Goal: Task Accomplishment & Management: Manage account settings

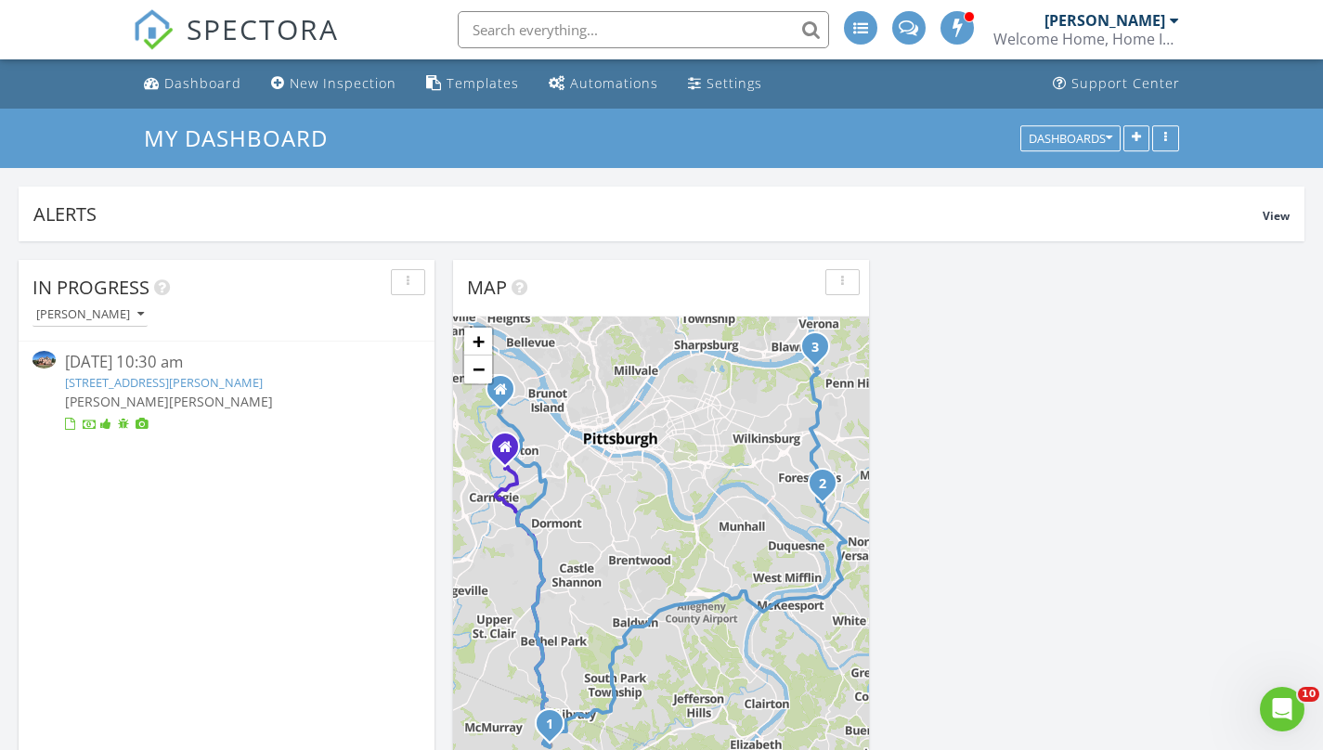
click at [148, 381] on link "126 Doubletree Dr, Venetia, PA 15367" at bounding box center [164, 382] width 198 height 17
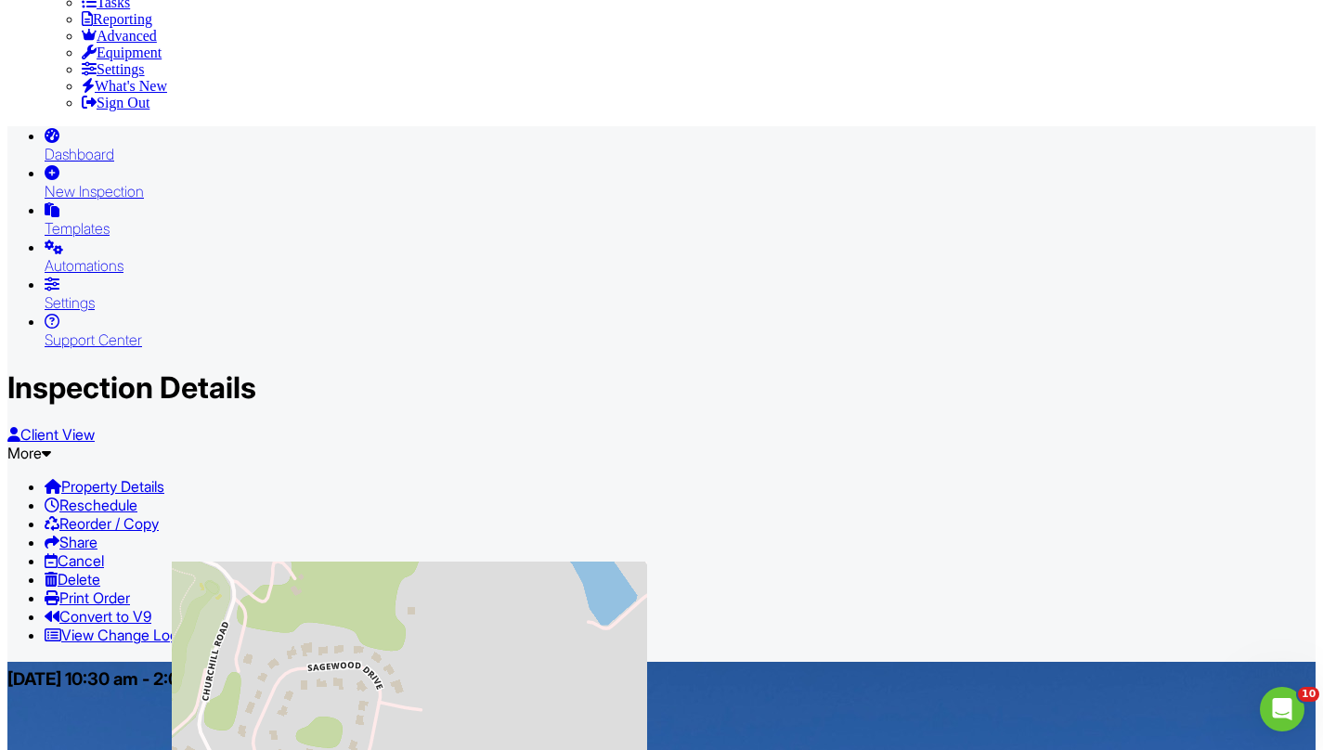
scroll to position [479, 0]
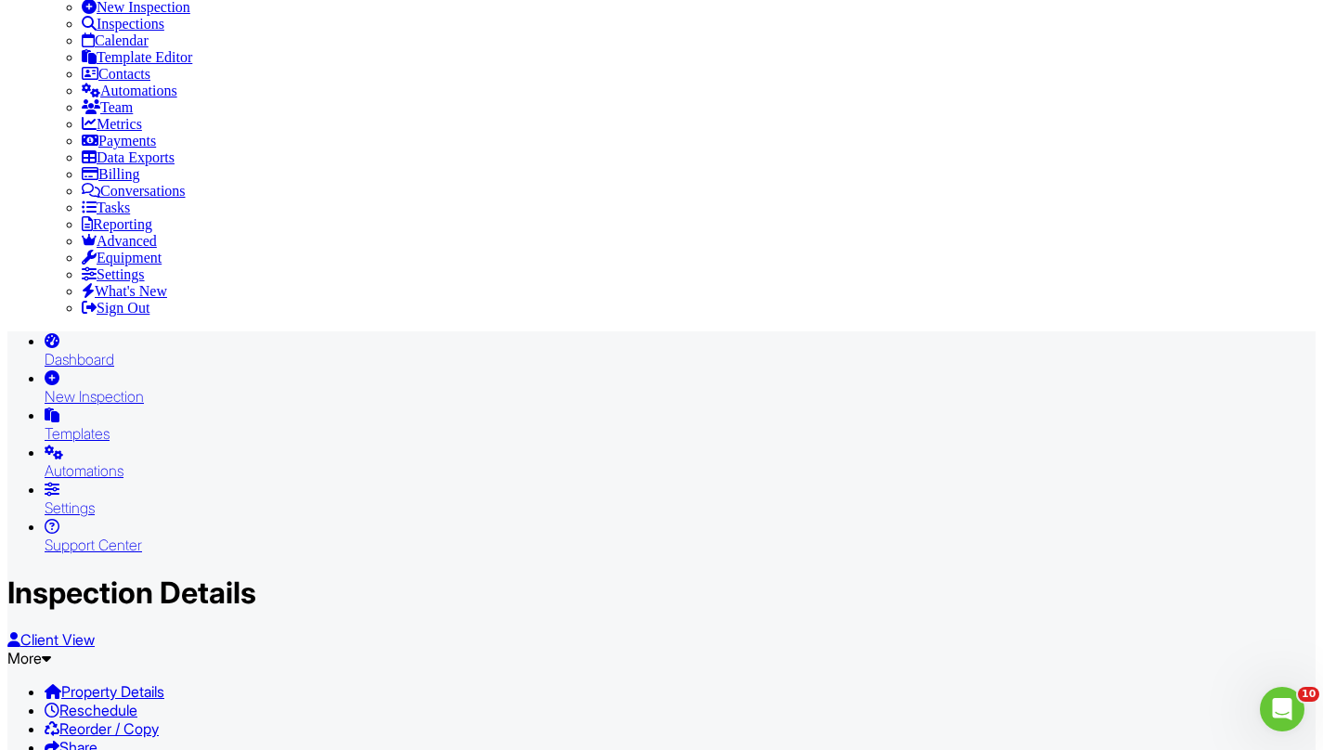
drag, startPoint x: 353, startPoint y: 427, endPoint x: 214, endPoint y: 421, distance: 138.4
copy div "[PERSON_NAME] & [PERSON_NAME]"
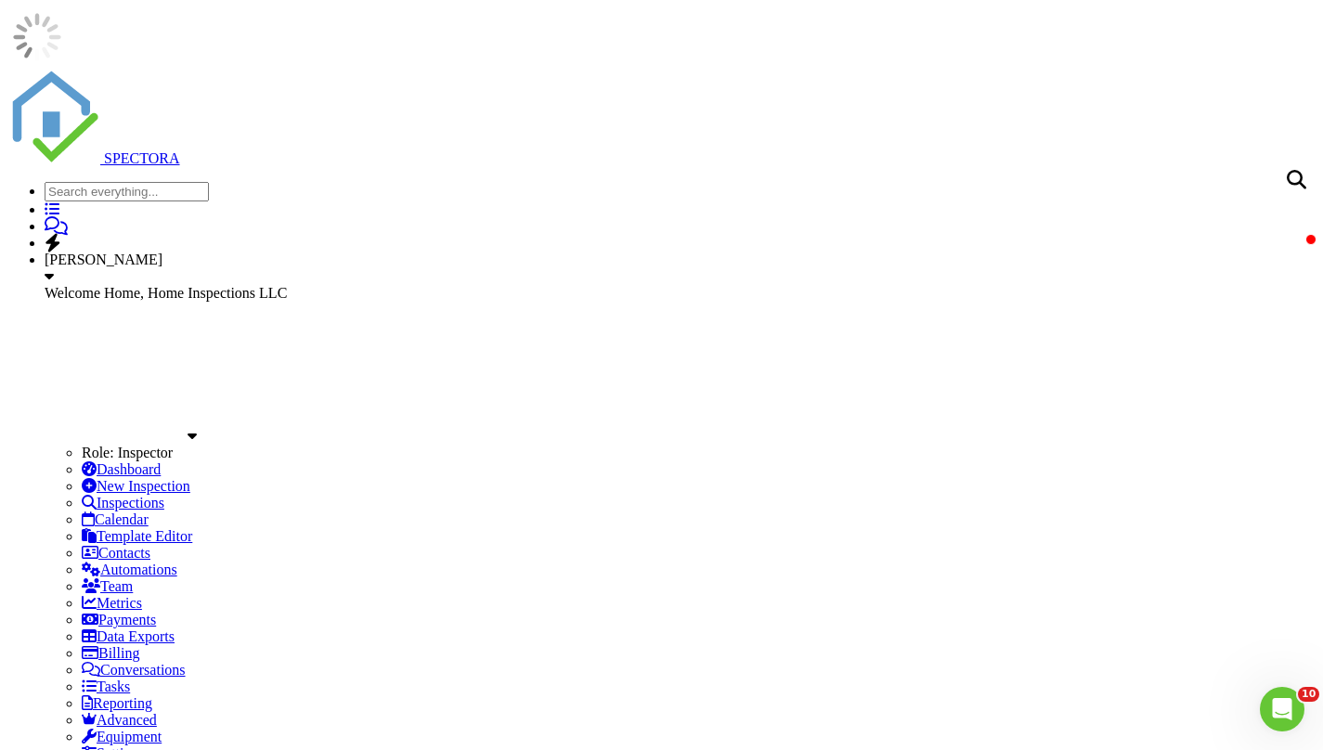
scroll to position [0, 0]
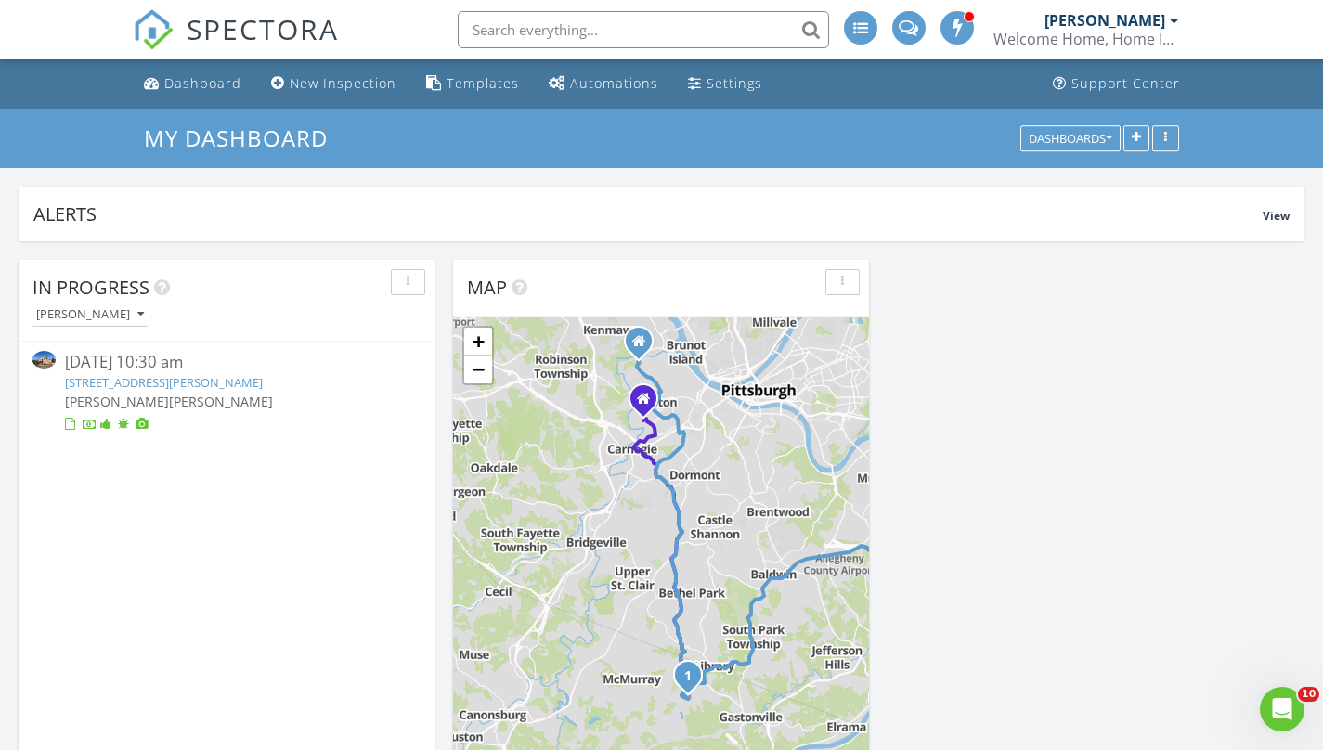
click at [48, 361] on img at bounding box center [43, 360] width 23 height 18
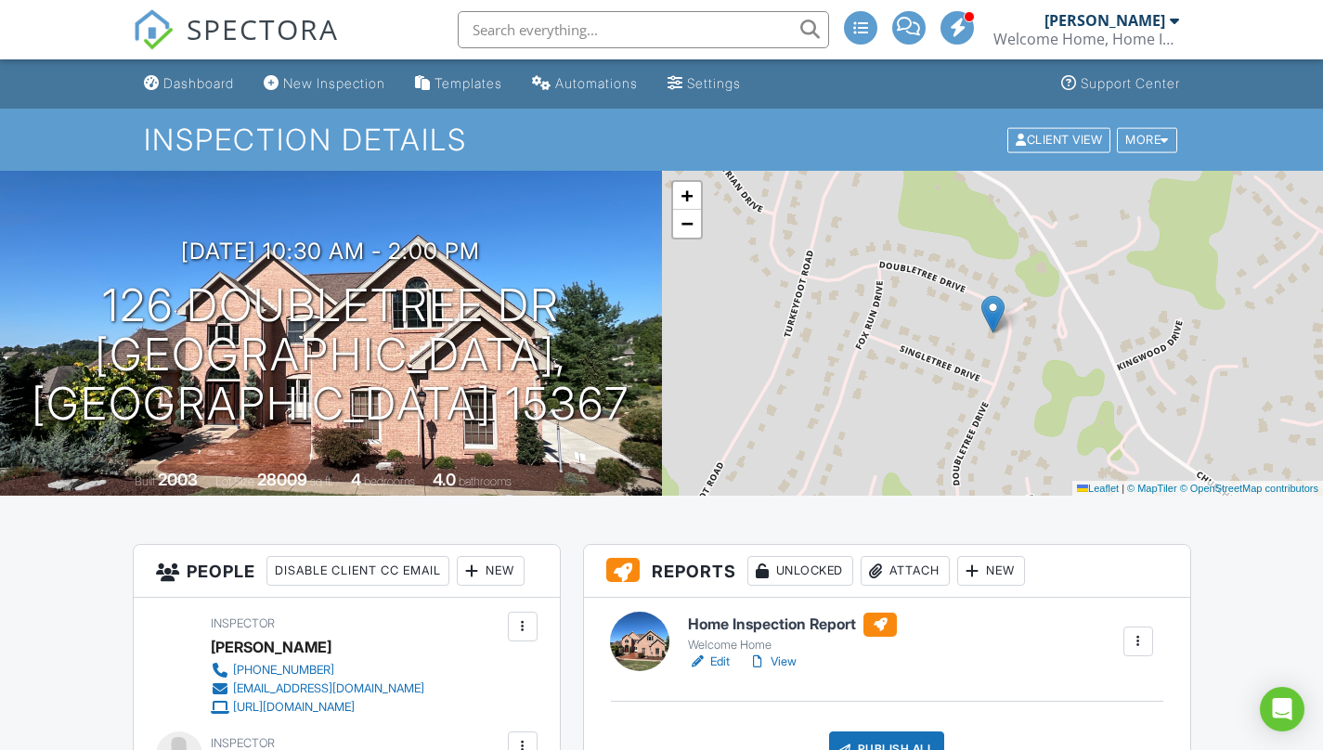
scroll to position [132, 0]
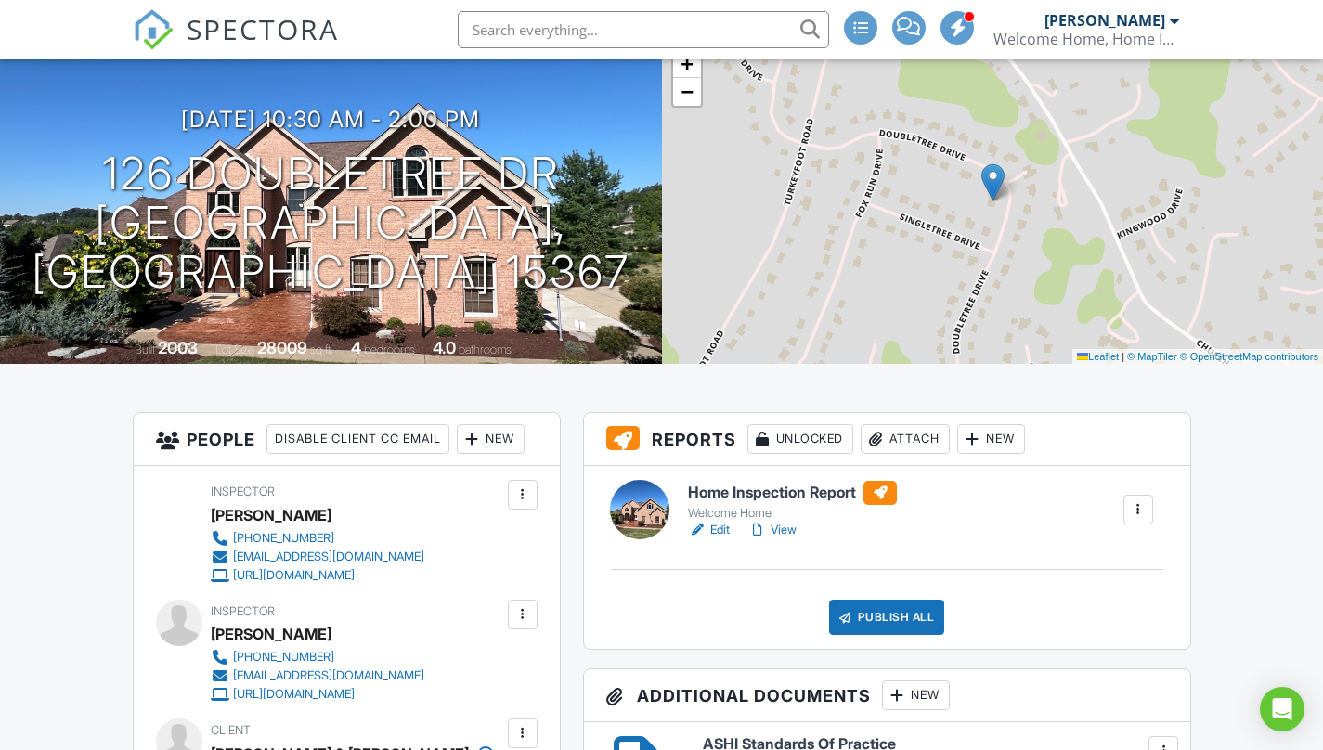
click at [788, 530] on link "View" at bounding box center [772, 530] width 48 height 19
